Goal: Task Accomplishment & Management: Complete application form

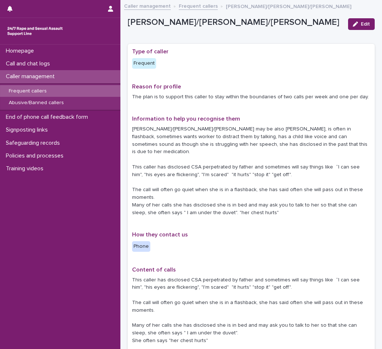
click at [46, 78] on p "Caller management" at bounding box center [32, 76] width 58 height 7
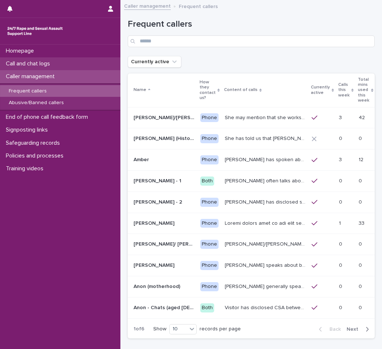
click at [49, 65] on p "Call and chat logs" at bounding box center [29, 63] width 53 height 7
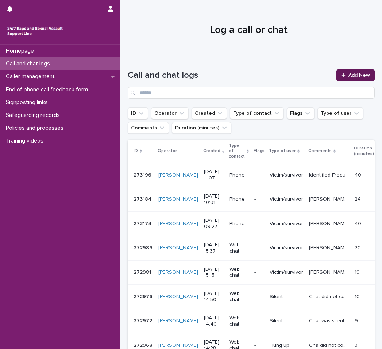
click at [341, 74] on icon at bounding box center [343, 75] width 4 height 5
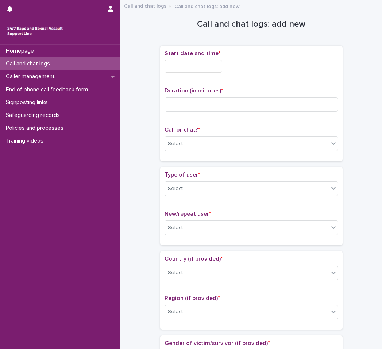
click at [203, 64] on input "text" at bounding box center [194, 66] width 58 height 13
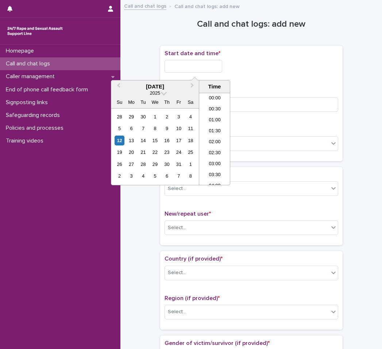
scroll to position [223, 0]
click at [219, 136] on li "12:00" at bounding box center [214, 138] width 31 height 11
type input "**********"
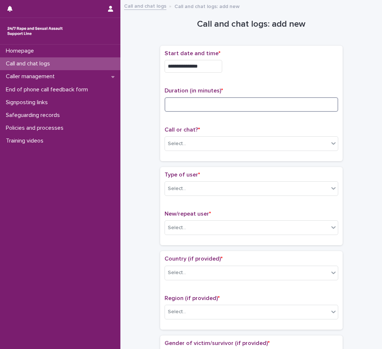
click at [209, 106] on input at bounding box center [252, 104] width 174 height 15
type input "**"
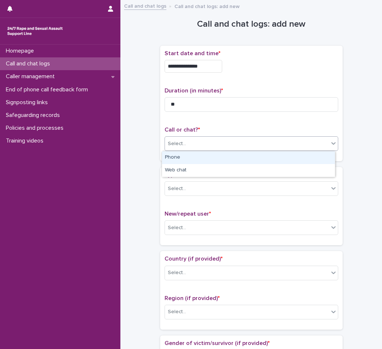
click at [218, 139] on div "Select..." at bounding box center [247, 144] width 164 height 12
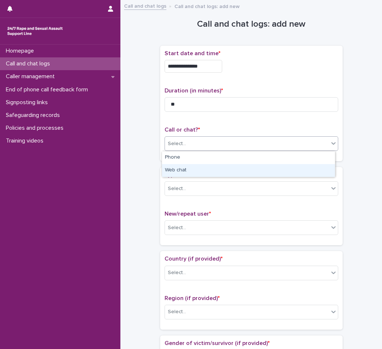
click at [196, 174] on div "Web chat" at bounding box center [248, 170] width 173 height 13
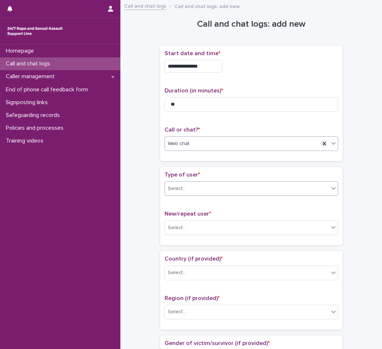
click at [195, 188] on div "Select..." at bounding box center [247, 188] width 164 height 12
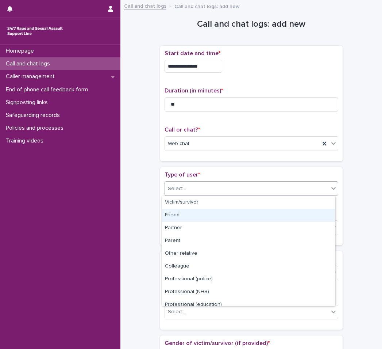
scroll to position [82, 0]
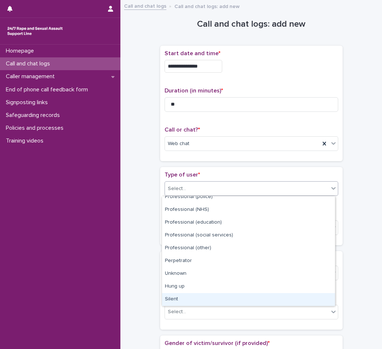
click at [196, 299] on div "Silent" at bounding box center [248, 299] width 173 height 13
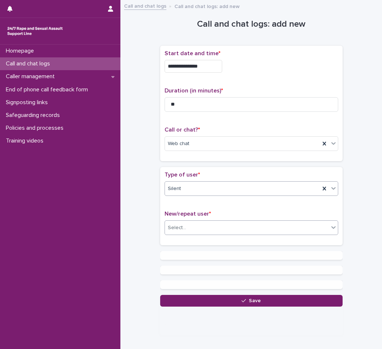
click at [192, 231] on div "Select..." at bounding box center [247, 228] width 164 height 12
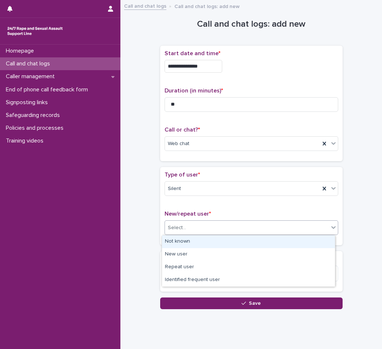
click at [188, 240] on div "Not known" at bounding box center [248, 241] width 173 height 13
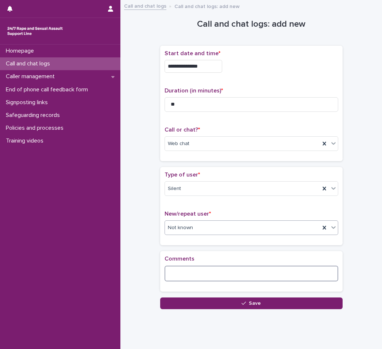
click at [192, 267] on textarea at bounding box center [252, 273] width 174 height 16
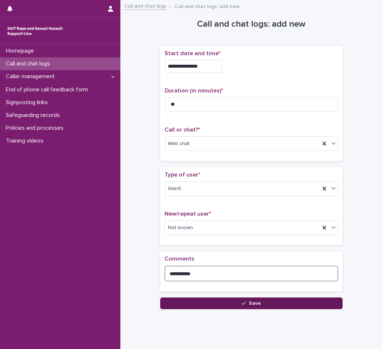
type textarea "**********"
click at [219, 297] on button "Save" at bounding box center [251, 303] width 182 height 12
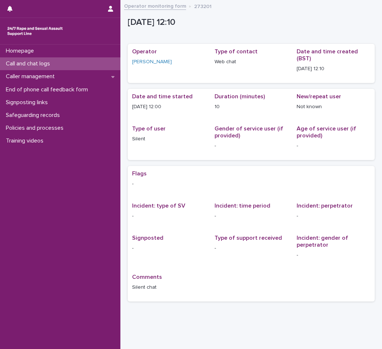
click at [30, 65] on p "Call and chat logs" at bounding box center [29, 63] width 53 height 7
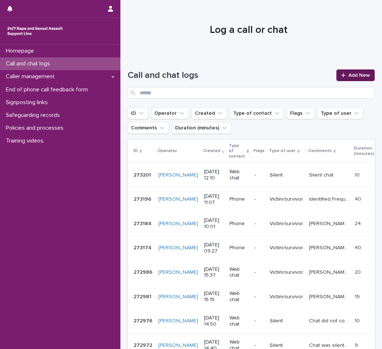
click at [349, 76] on span "Add New" at bounding box center [360, 75] width 22 height 5
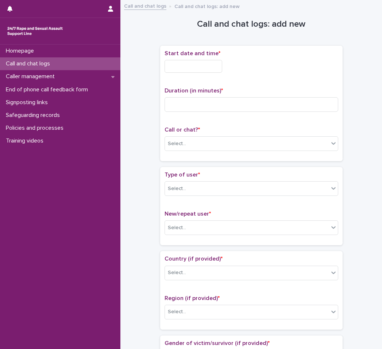
click at [191, 67] on input "text" at bounding box center [194, 66] width 58 height 13
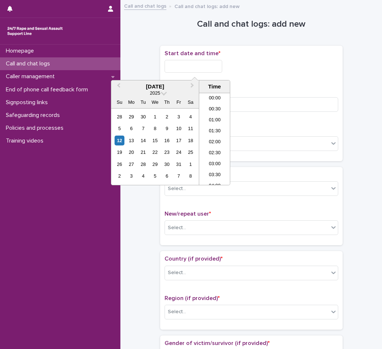
scroll to position [223, 0]
click at [215, 114] on li "11:00" at bounding box center [214, 116] width 31 height 11
click at [212, 70] on input "**********" at bounding box center [194, 66] width 58 height 13
click at [215, 158] on li "12:00" at bounding box center [214, 160] width 31 height 11
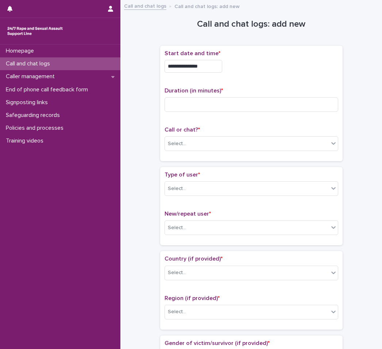
click at [212, 77] on div "**********" at bounding box center [252, 64] width 174 height 28
click at [215, 68] on input "**********" at bounding box center [194, 66] width 58 height 13
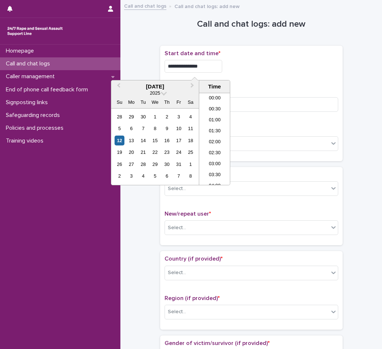
scroll to position [223, 0]
type input "**********"
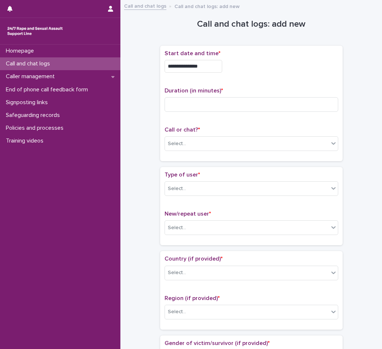
click at [247, 77] on div "**********" at bounding box center [252, 64] width 174 height 28
click at [229, 101] on input at bounding box center [252, 104] width 174 height 15
type input "**"
click at [205, 142] on div "Select..." at bounding box center [247, 144] width 164 height 12
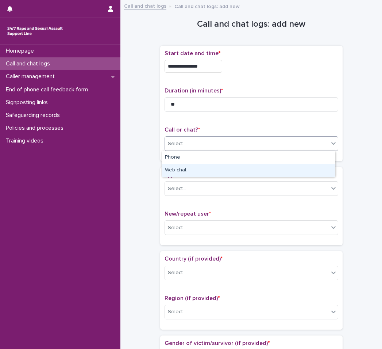
click at [195, 170] on div "Web chat" at bounding box center [248, 170] width 173 height 13
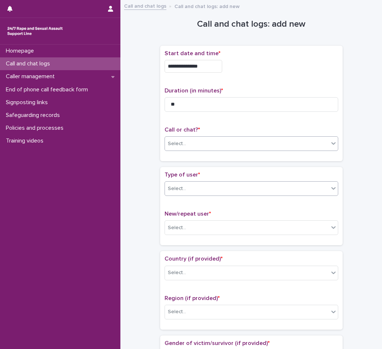
click at [196, 187] on div "Select..." at bounding box center [247, 188] width 164 height 12
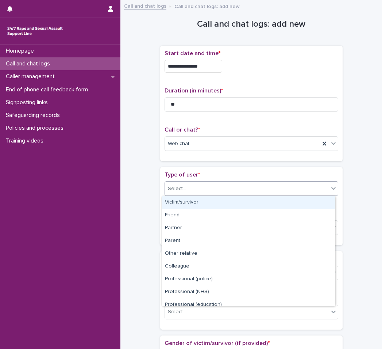
click at [201, 206] on div "Victim/survivor" at bounding box center [248, 202] width 173 height 13
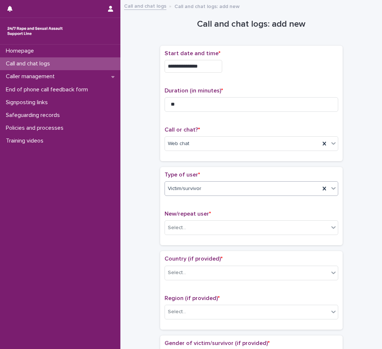
click at [206, 192] on div "Victim/survivor" at bounding box center [242, 188] width 155 height 12
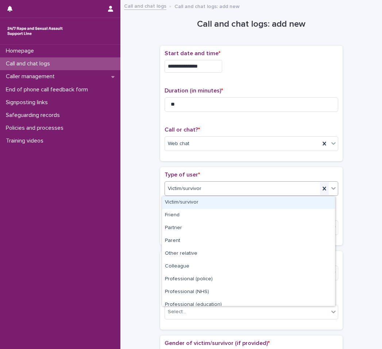
click at [323, 185] on icon at bounding box center [324, 188] width 7 height 7
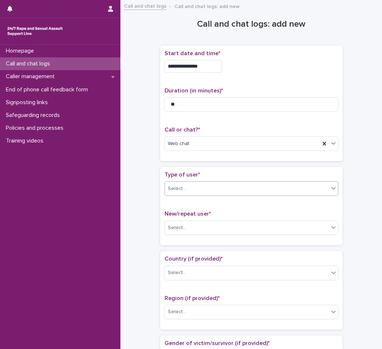
click at [245, 189] on div "Select..." at bounding box center [247, 188] width 164 height 12
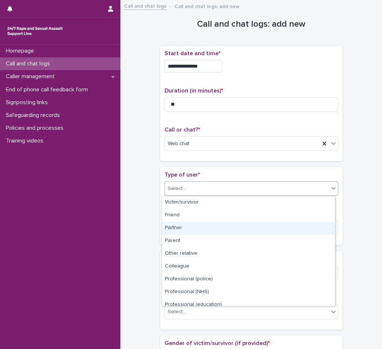
scroll to position [82, 0]
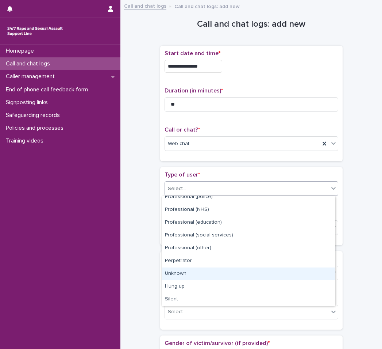
click at [217, 272] on div "Unknown" at bounding box center [248, 273] width 173 height 13
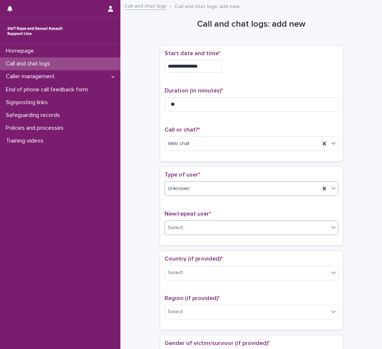
click at [216, 221] on div "Select..." at bounding box center [252, 227] width 174 height 15
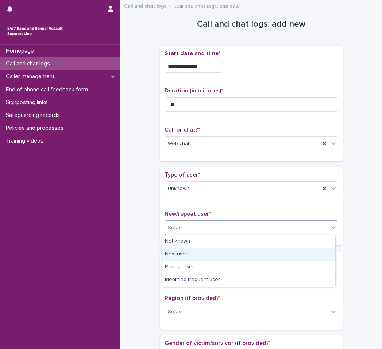
click at [209, 254] on div "New user" at bounding box center [248, 254] width 173 height 13
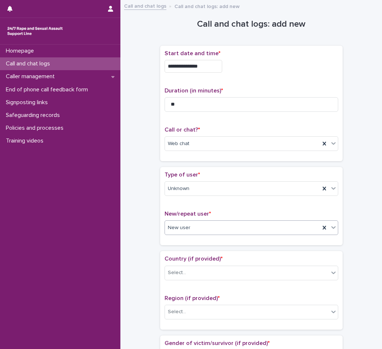
scroll to position [109, 0]
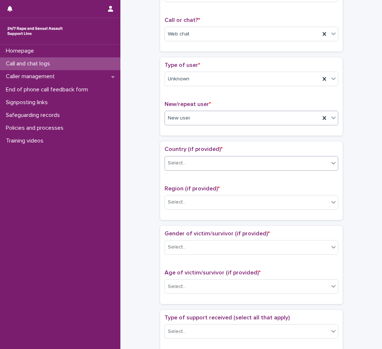
click at [225, 167] on div "Select..." at bounding box center [247, 163] width 164 height 12
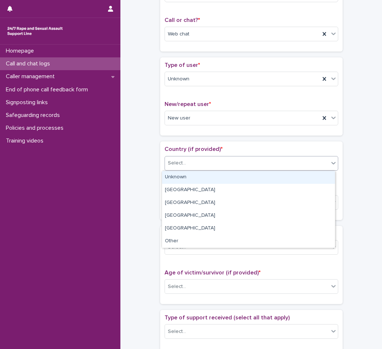
click at [211, 177] on div "Unknown" at bounding box center [248, 177] width 173 height 13
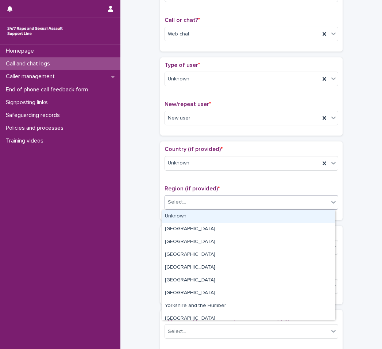
click at [211, 199] on div "Select..." at bounding box center [247, 202] width 164 height 12
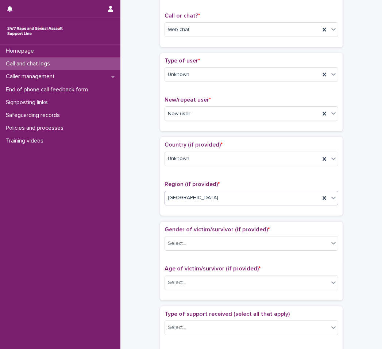
click at [216, 201] on div "Region (if provided) * option Greater London, selected. 0 results available. Se…" at bounding box center [252, 196] width 174 height 30
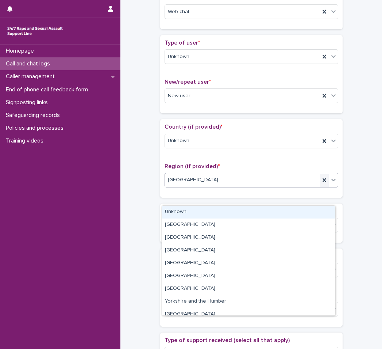
click at [321, 181] on icon at bounding box center [324, 179] width 7 height 7
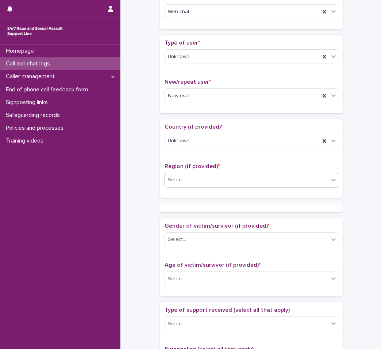
click at [278, 170] on p "Region (if provided) *" at bounding box center [252, 166] width 174 height 7
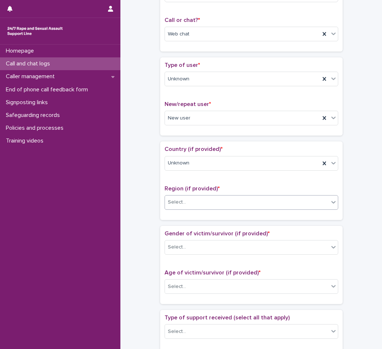
click at [217, 202] on div "Select..." at bounding box center [247, 202] width 164 height 12
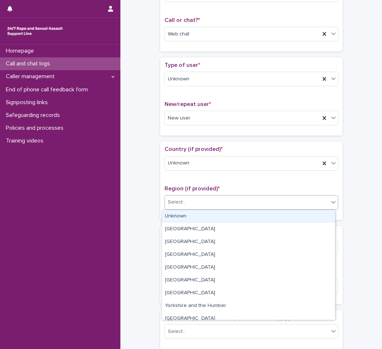
click at [214, 215] on div "Unknown" at bounding box center [248, 216] width 173 height 13
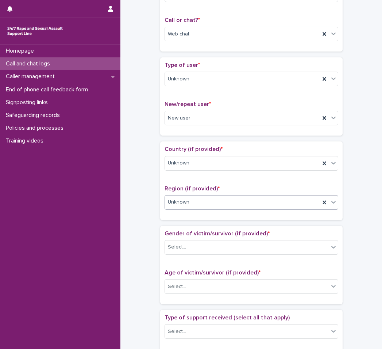
scroll to position [182, 0]
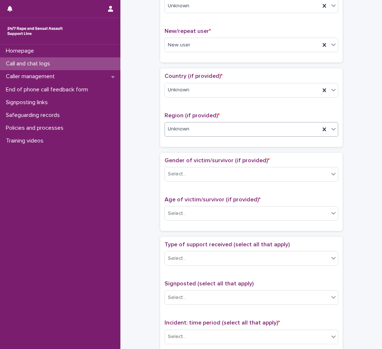
click at [224, 185] on div "Gender of victim/survivor (if provided) * Select..." at bounding box center [252, 172] width 174 height 30
click at [228, 176] on div "Select..." at bounding box center [247, 174] width 164 height 12
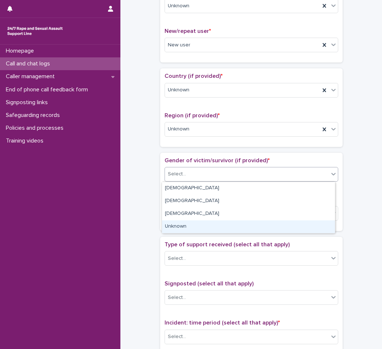
click at [217, 228] on div "Unknown" at bounding box center [248, 226] width 173 height 13
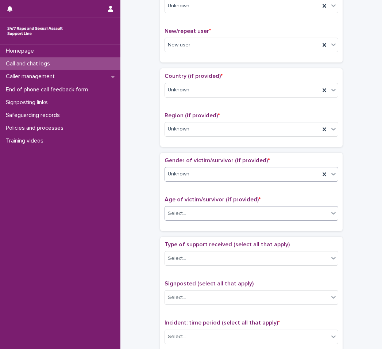
click at [214, 214] on div "Select..." at bounding box center [247, 213] width 164 height 12
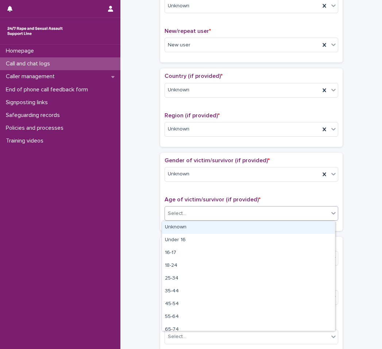
click at [212, 228] on div "Unknown" at bounding box center [248, 227] width 173 height 13
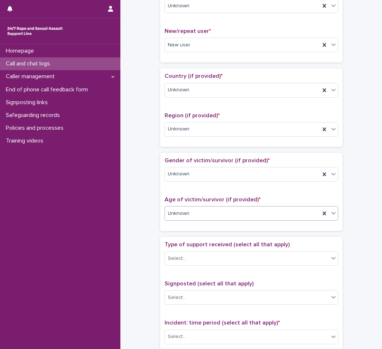
scroll to position [328, 0]
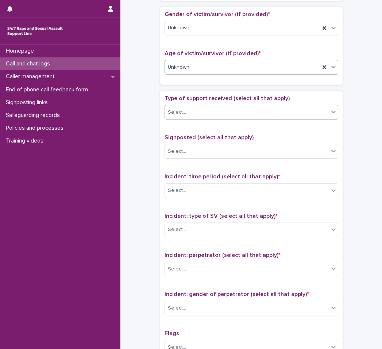
click at [239, 114] on div "Select..." at bounding box center [247, 112] width 164 height 12
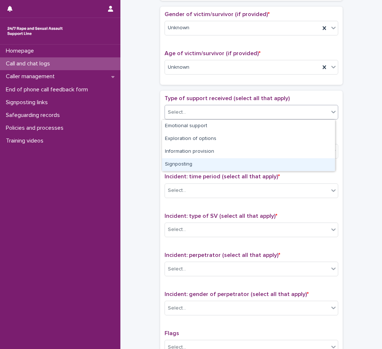
click at [217, 162] on div "Signposting" at bounding box center [248, 164] width 173 height 13
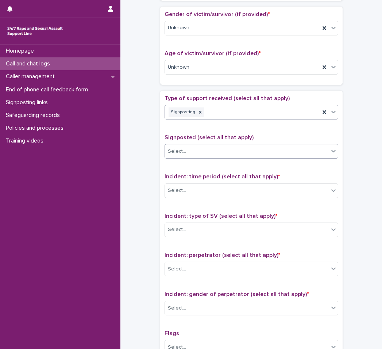
click at [216, 151] on div "Select..." at bounding box center [247, 151] width 164 height 12
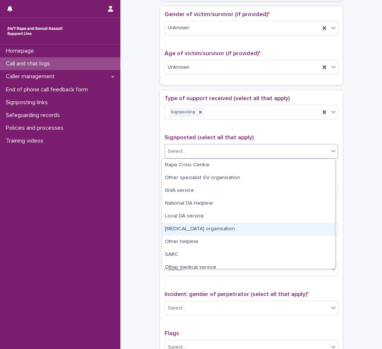
scroll to position [44, 0]
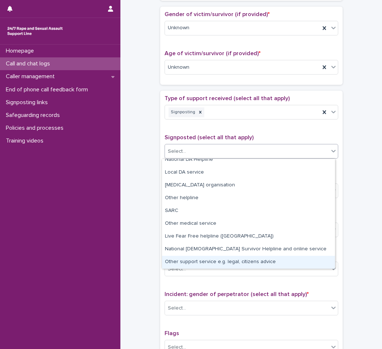
click at [223, 260] on div "Other support service e.g. legal, citizens advice" at bounding box center [248, 261] width 173 height 13
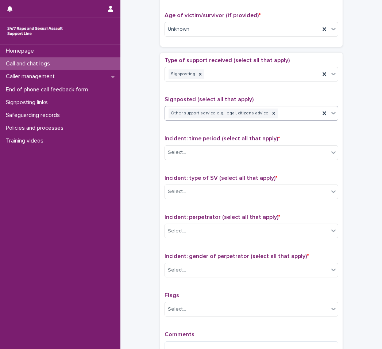
scroll to position [401, 0]
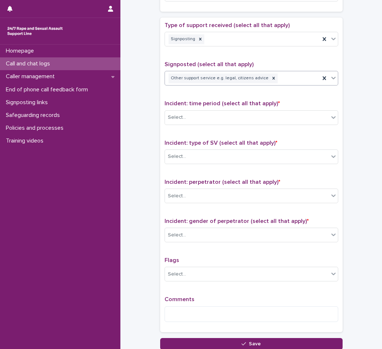
click at [226, 126] on div "Incident: time period (select all that apply) * Select..." at bounding box center [252, 115] width 174 height 30
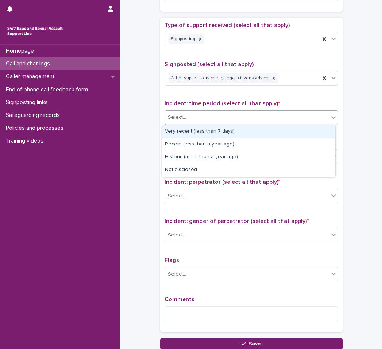
click at [226, 121] on div "Select..." at bounding box center [247, 117] width 164 height 12
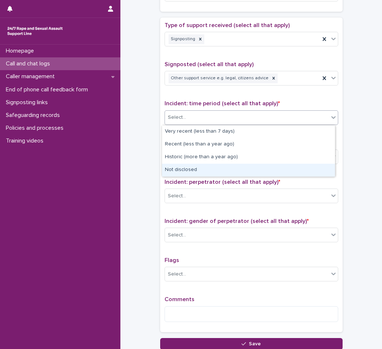
drag, startPoint x: 220, startPoint y: 166, endPoint x: 240, endPoint y: 135, distance: 37.0
click at [220, 166] on div "Not disclosed" at bounding box center [248, 170] width 173 height 13
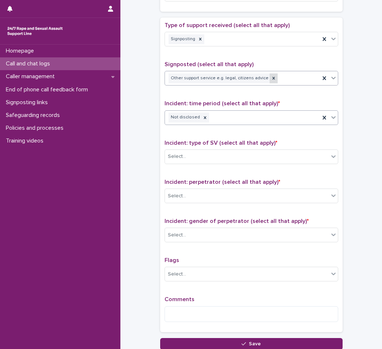
click at [270, 82] on div at bounding box center [274, 78] width 8 height 10
click at [266, 80] on div "Other support service e.g. legal, citizens advice" at bounding box center [242, 78] width 155 height 13
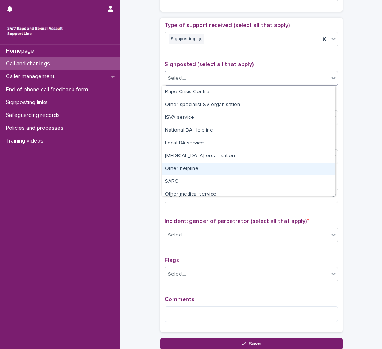
click at [236, 170] on div "Other helpline" at bounding box center [248, 168] width 173 height 13
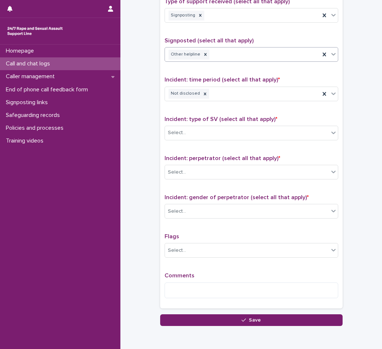
scroll to position [438, 0]
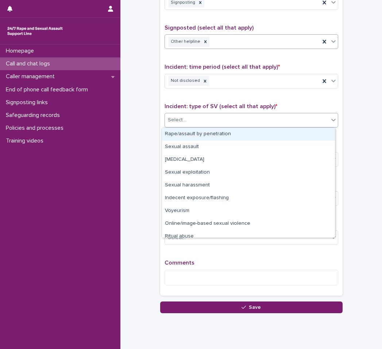
click at [232, 120] on div "Select..." at bounding box center [247, 120] width 164 height 12
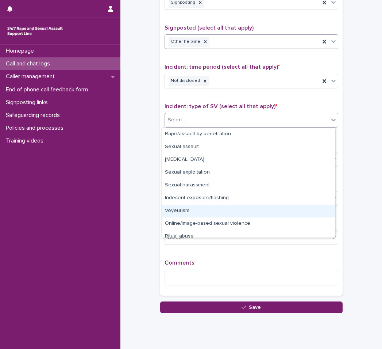
scroll to position [18, 0]
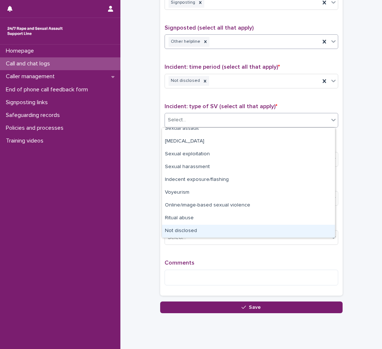
click at [225, 228] on div "Not disclosed" at bounding box center [248, 230] width 173 height 13
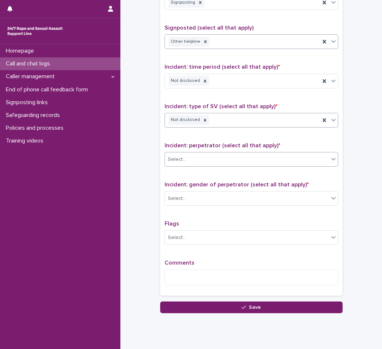
click at [220, 159] on div "Select..." at bounding box center [247, 159] width 164 height 12
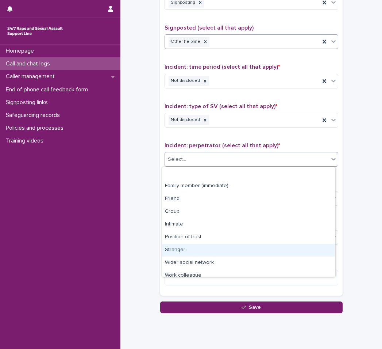
scroll to position [31, 0]
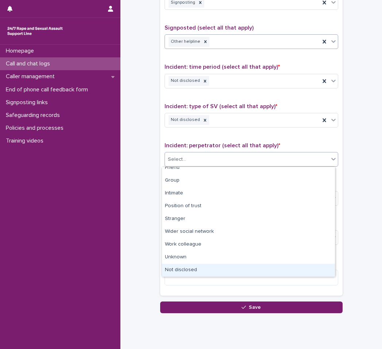
click at [223, 270] on div "Not disclosed" at bounding box center [248, 270] width 173 height 13
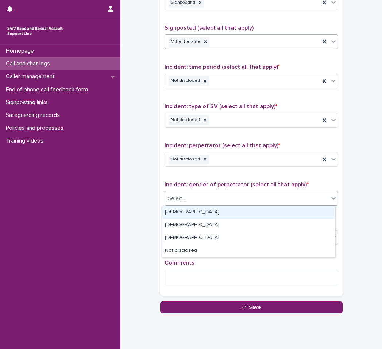
click at [207, 191] on div "Select..." at bounding box center [252, 198] width 174 height 15
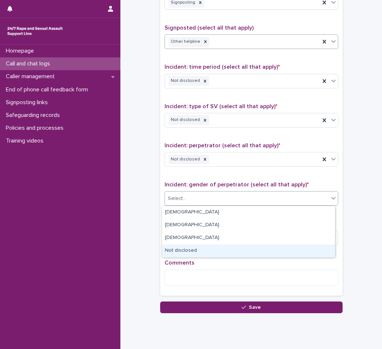
click at [227, 246] on div "Not disclosed" at bounding box center [248, 250] width 173 height 13
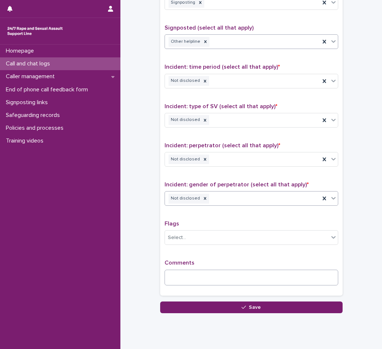
click at [239, 289] on div "Comments" at bounding box center [252, 274] width 174 height 31
click at [228, 276] on textarea at bounding box center [252, 277] width 174 height 16
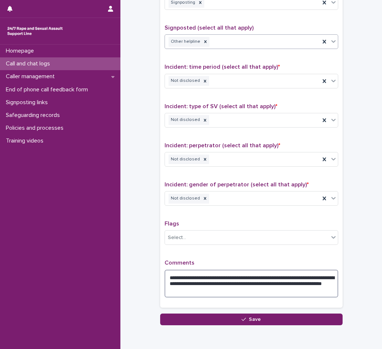
click at [214, 289] on textarea "**********" at bounding box center [252, 283] width 174 height 28
click at [277, 295] on textarea "**********" at bounding box center [252, 283] width 174 height 28
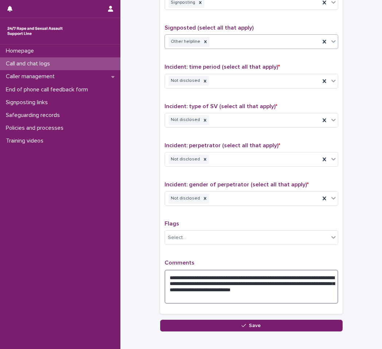
click at [326, 278] on textarea "**********" at bounding box center [252, 286] width 174 height 34
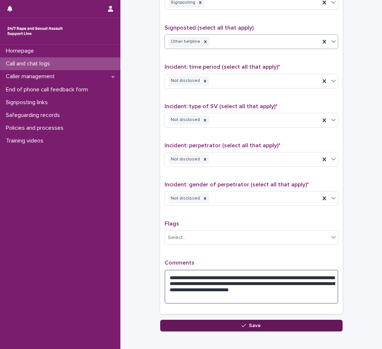
type textarea "**********"
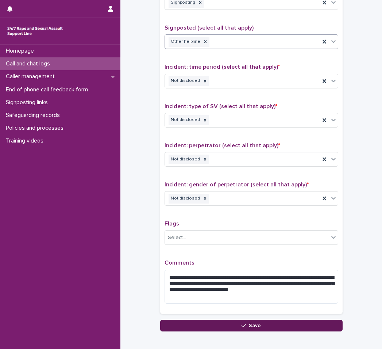
click at [259, 324] on button "Save" at bounding box center [251, 325] width 182 height 12
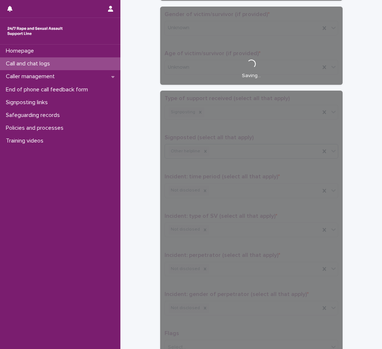
scroll to position [182, 0]
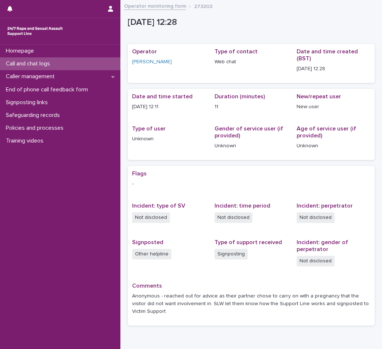
click at [34, 62] on p "Call and chat logs" at bounding box center [29, 63] width 53 height 7
